Goal: Information Seeking & Learning: Check status

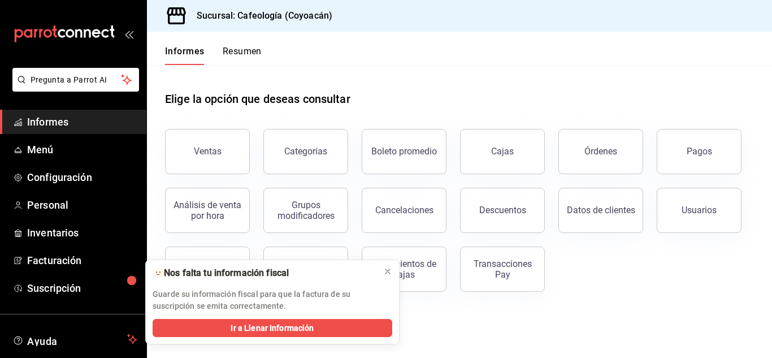
click at [49, 125] on font "Informes" at bounding box center [47, 122] width 41 height 12
click at [51, 122] on font "Informes" at bounding box center [47, 122] width 41 height 12
click at [219, 150] on font "Ventas" at bounding box center [208, 151] width 28 height 11
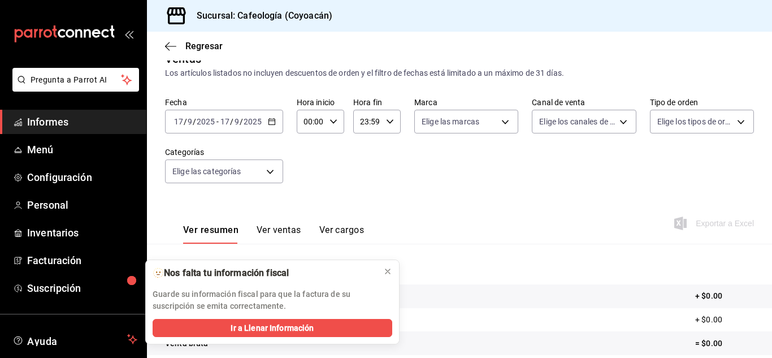
scroll to position [19, 0]
click at [170, 47] on icon "button" at bounding box center [170, 46] width 11 height 10
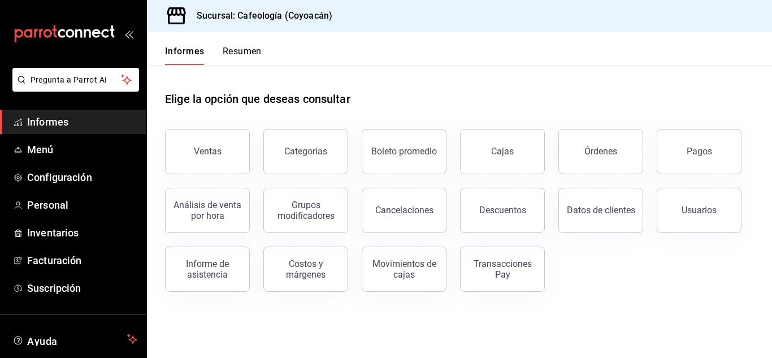
click at [242, 54] on font "Resumen" at bounding box center [242, 51] width 39 height 11
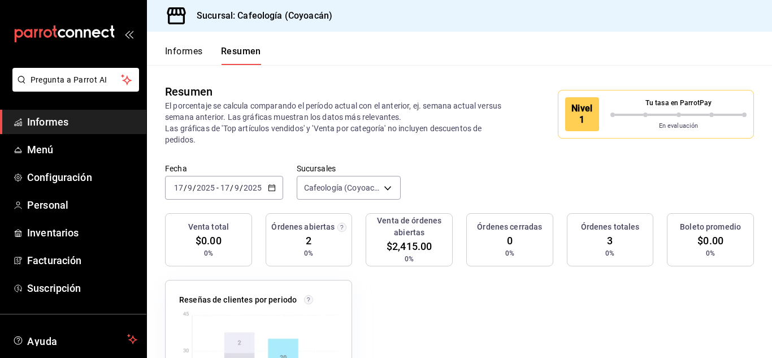
click at [632, 107] on p "Tu tasa en ParrotPay" at bounding box center [678, 103] width 136 height 10
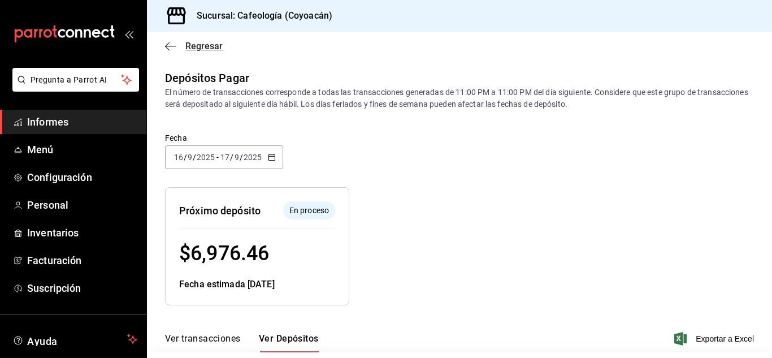
click at [166, 47] on icon "button" at bounding box center [170, 46] width 11 height 10
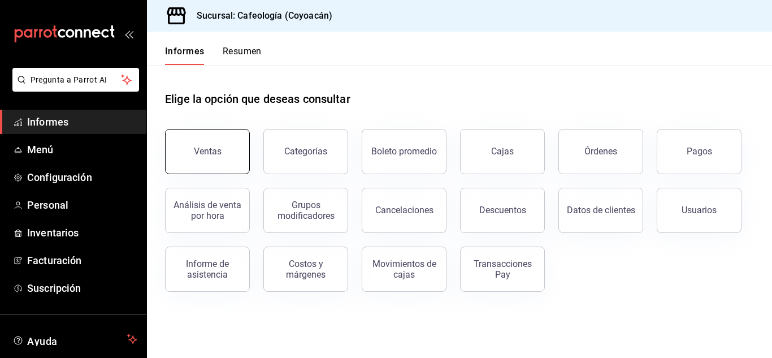
click at [208, 153] on font "Ventas" at bounding box center [208, 151] width 28 height 11
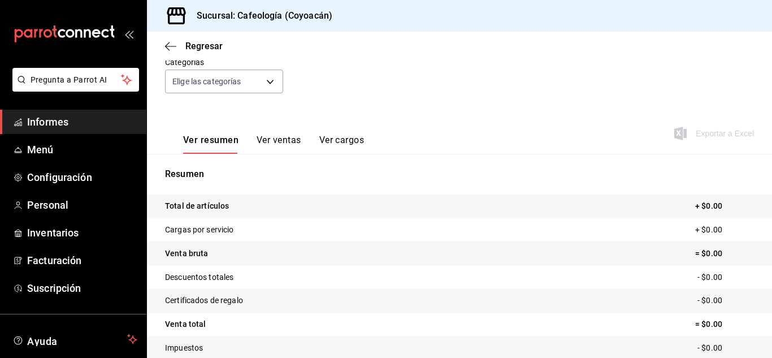
click at [277, 138] on font "Ver ventas" at bounding box center [279, 140] width 45 height 11
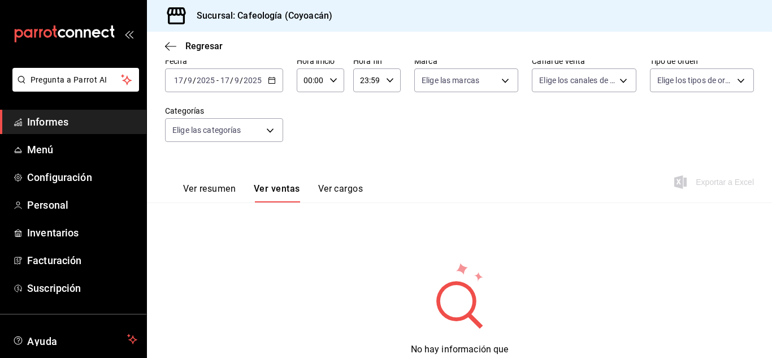
scroll to position [107, 0]
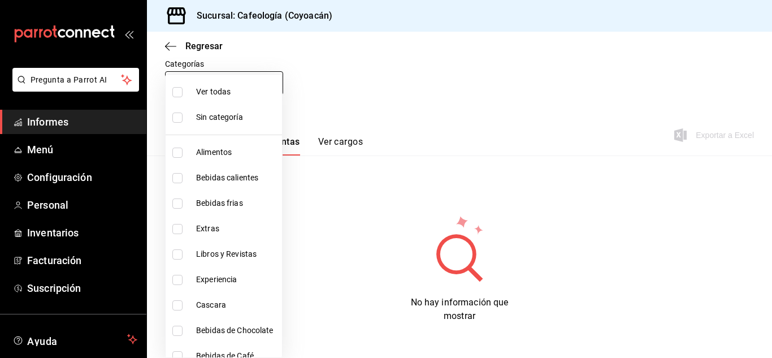
click at [229, 81] on body "Pregunta a Parrot AI Informes Menú Configuración Personal Inventarios Facturaci…" at bounding box center [386, 179] width 772 height 358
click at [171, 46] on div at bounding box center [386, 179] width 772 height 358
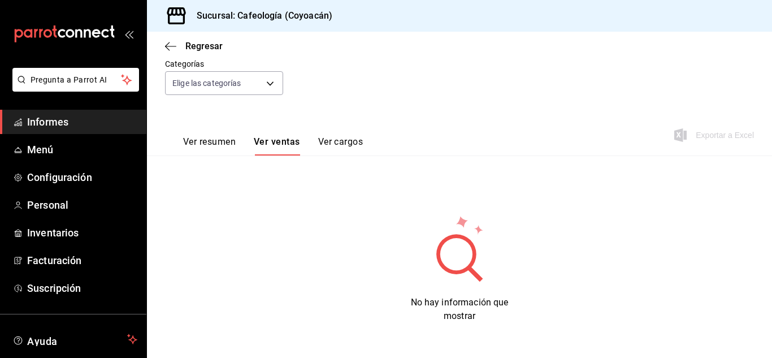
click at [46, 122] on font "Informes" at bounding box center [47, 122] width 41 height 12
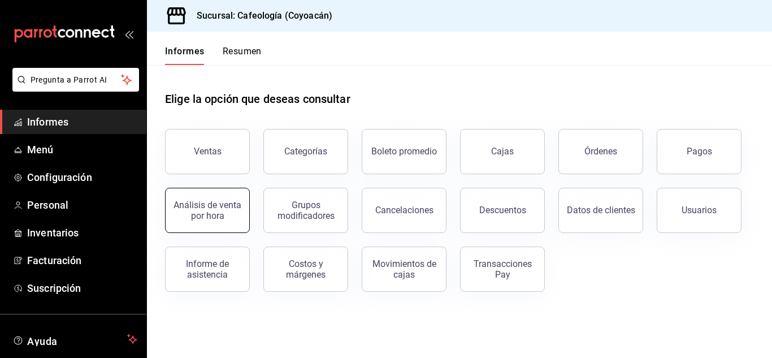
click at [196, 218] on font "Análisis de venta por hora" at bounding box center [207, 209] width 68 height 21
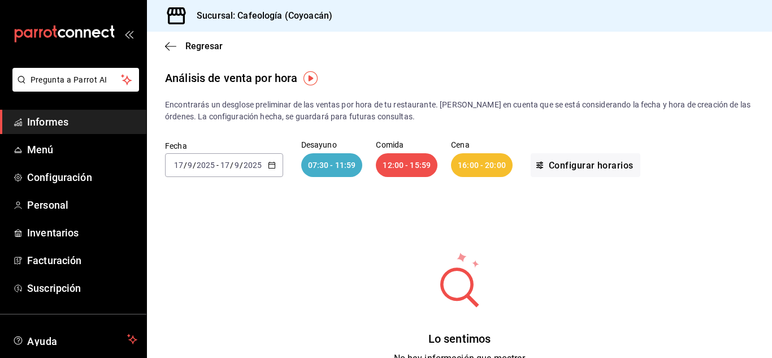
click at [192, 161] on input "9" at bounding box center [190, 165] width 6 height 9
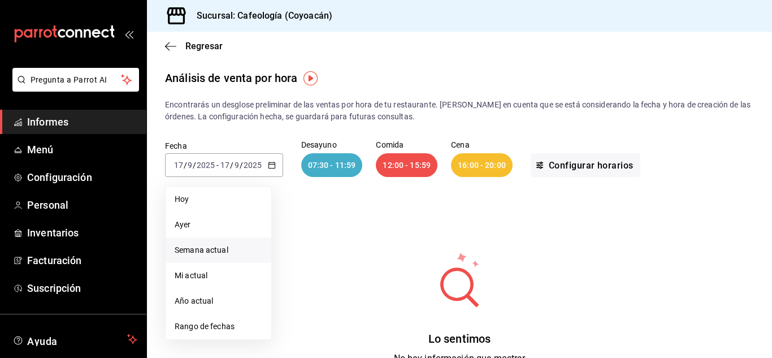
click at [195, 253] on font "Semana actual" at bounding box center [202, 249] width 54 height 9
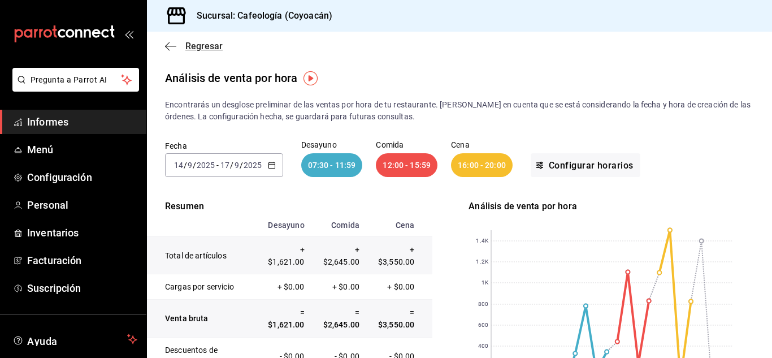
click at [173, 45] on icon "button" at bounding box center [170, 46] width 11 height 10
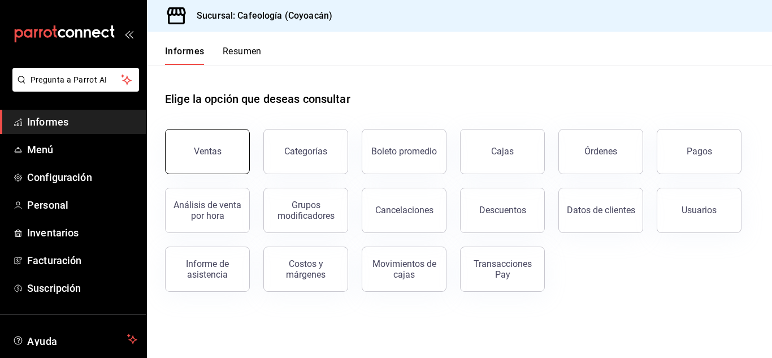
click at [208, 153] on font "Ventas" at bounding box center [208, 151] width 28 height 11
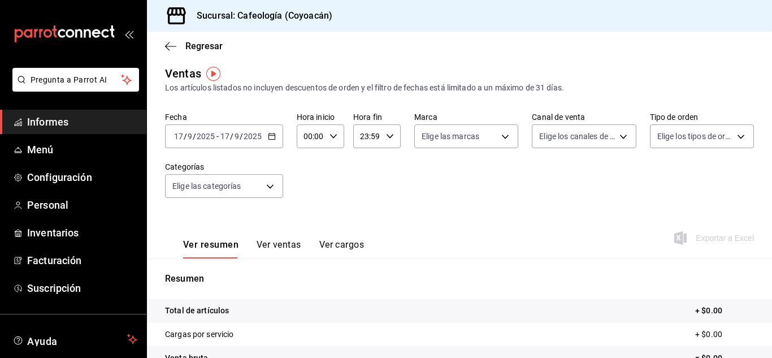
scroll to position [3, 0]
click at [250, 144] on div "[DATE] [DATE] - [DATE] [DATE]" at bounding box center [224, 137] width 118 height 24
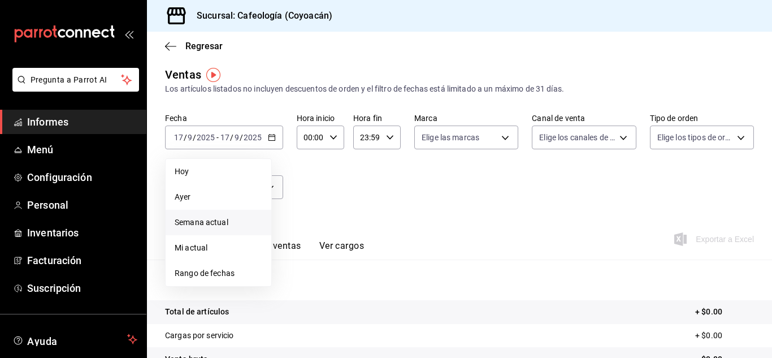
click at [205, 223] on font "Semana actual" at bounding box center [202, 222] width 54 height 9
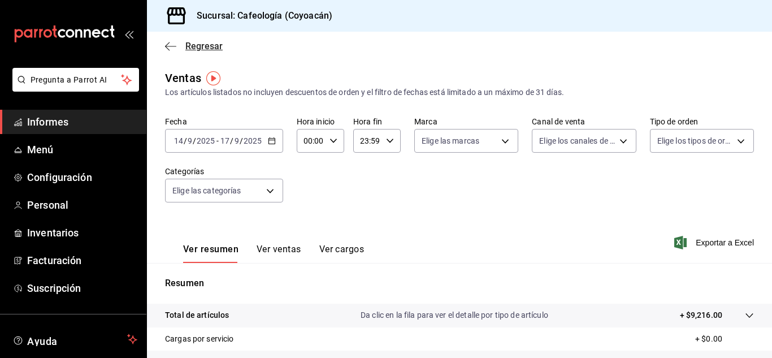
click at [175, 50] on icon "button" at bounding box center [170, 46] width 11 height 10
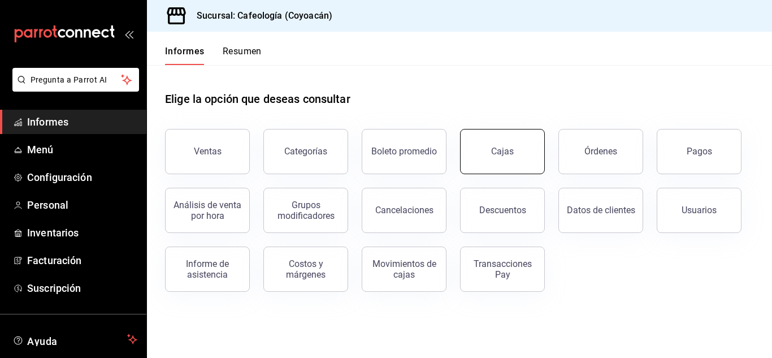
click at [506, 142] on link "Cajas" at bounding box center [502, 151] width 85 height 45
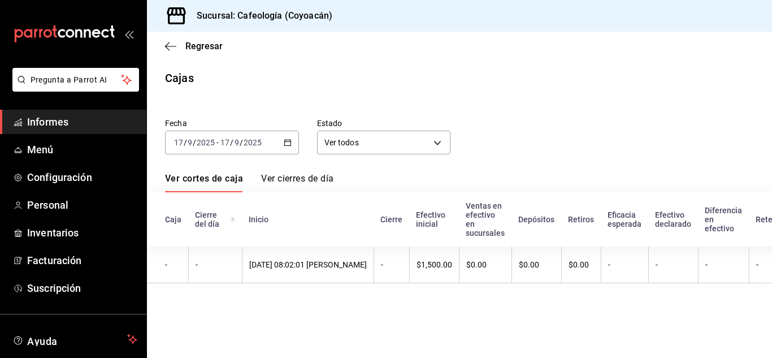
click at [224, 143] on input "17" at bounding box center [225, 142] width 10 height 9
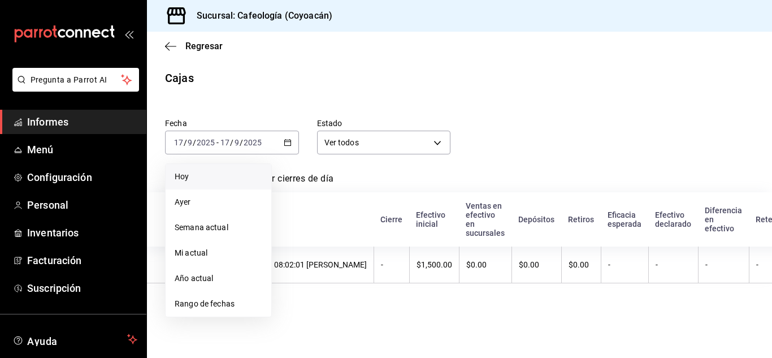
click at [193, 179] on span "Hoy" at bounding box center [219, 177] width 88 height 12
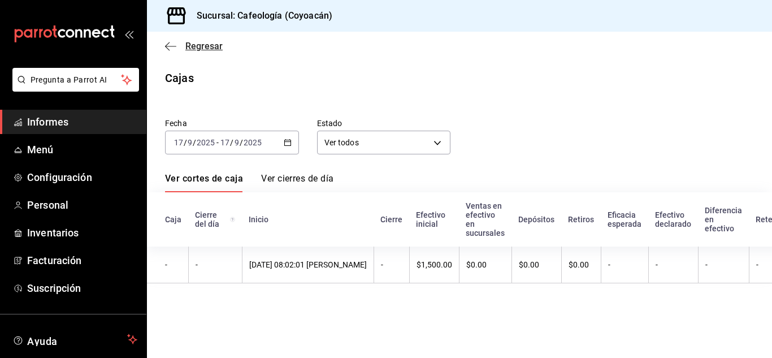
click at [170, 50] on icon "button" at bounding box center [167, 46] width 5 height 8
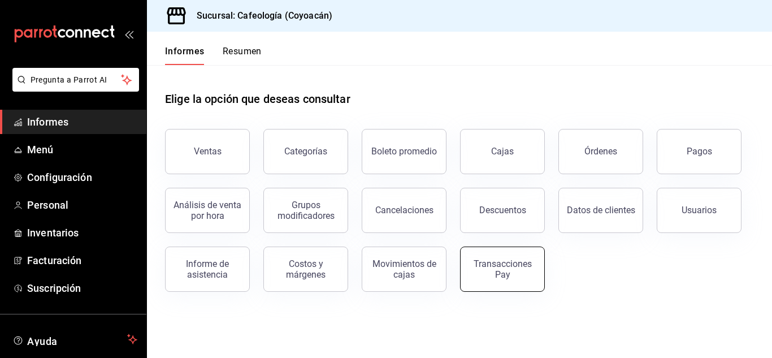
click at [500, 263] on font "Transacciones Pay" at bounding box center [503, 268] width 58 height 21
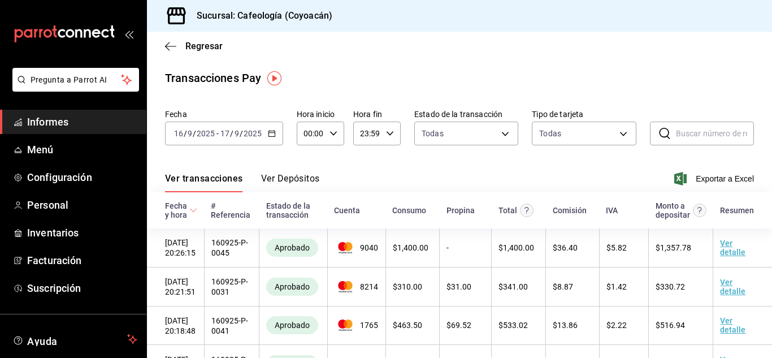
click at [293, 179] on font "Ver Depósitos" at bounding box center [290, 178] width 59 height 11
